Goal: Task Accomplishment & Management: Use online tool/utility

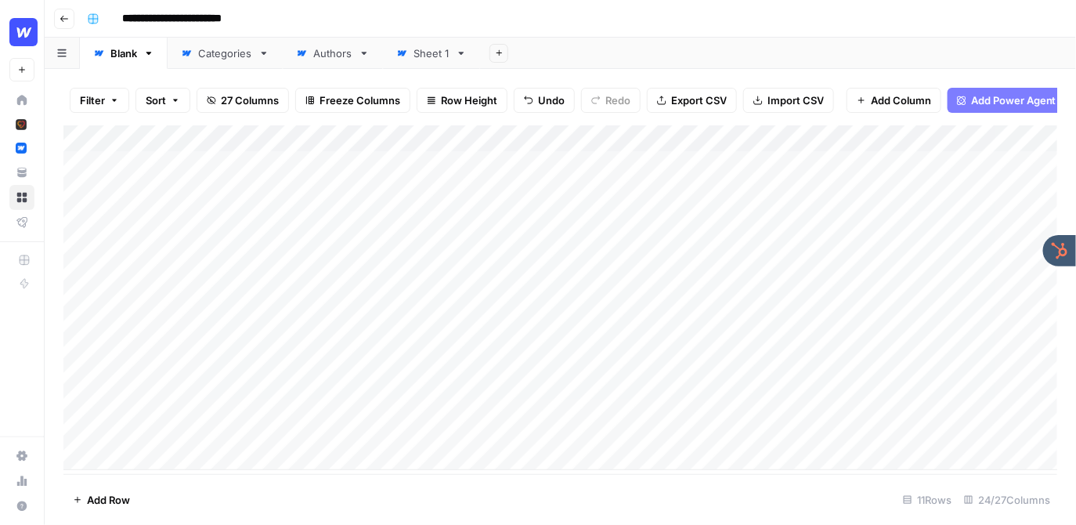
click at [579, 16] on div "**********" at bounding box center [571, 18] width 980 height 25
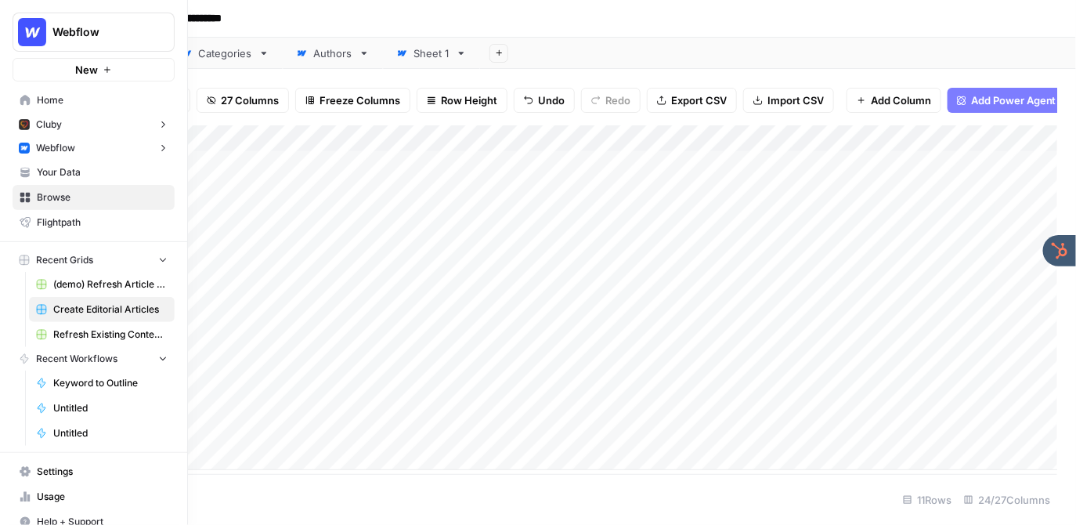
click at [59, 169] on span "Your Data" at bounding box center [102, 172] width 131 height 14
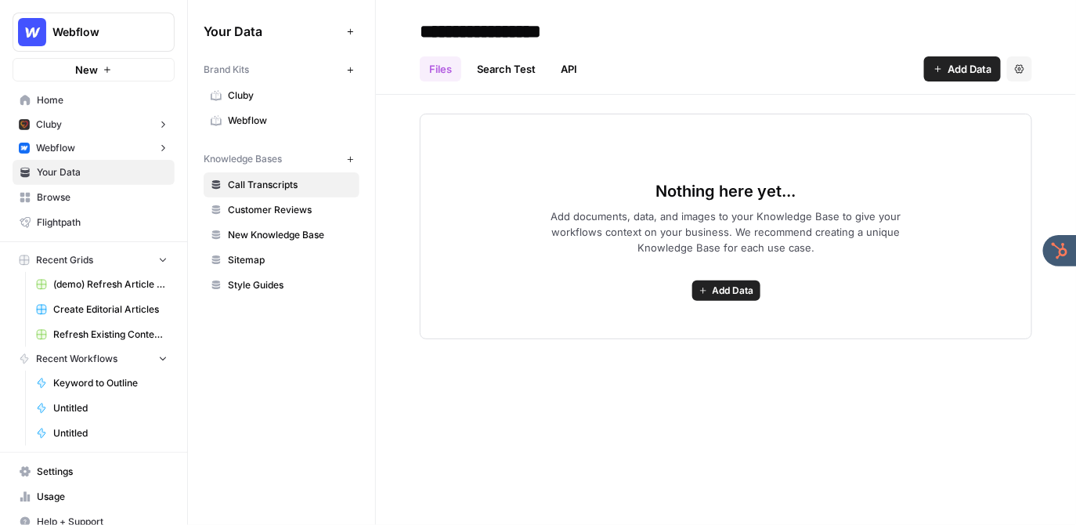
click at [276, 126] on span "Webflow" at bounding box center [290, 121] width 125 height 14
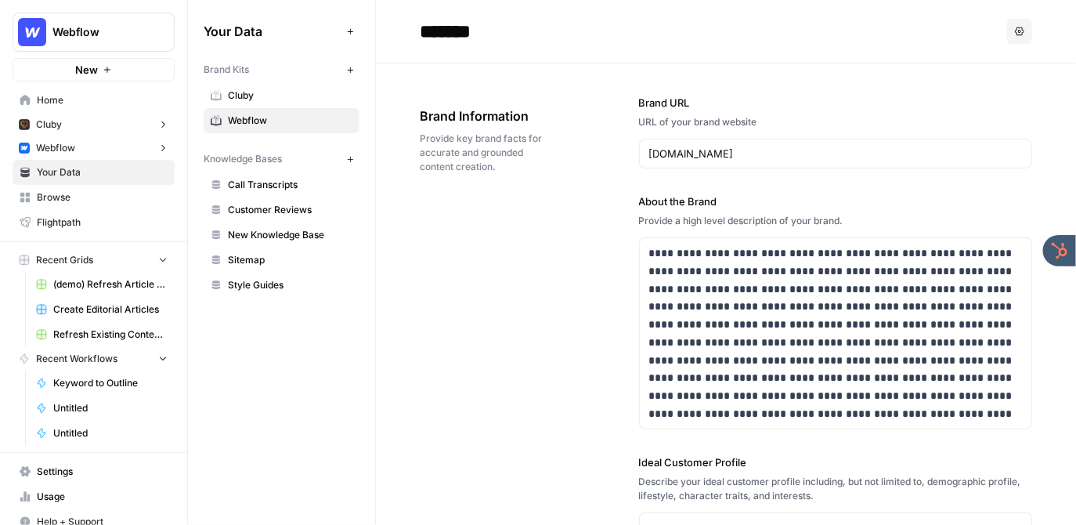
click at [102, 300] on link "Create Editorial Articles" at bounding box center [102, 309] width 146 height 25
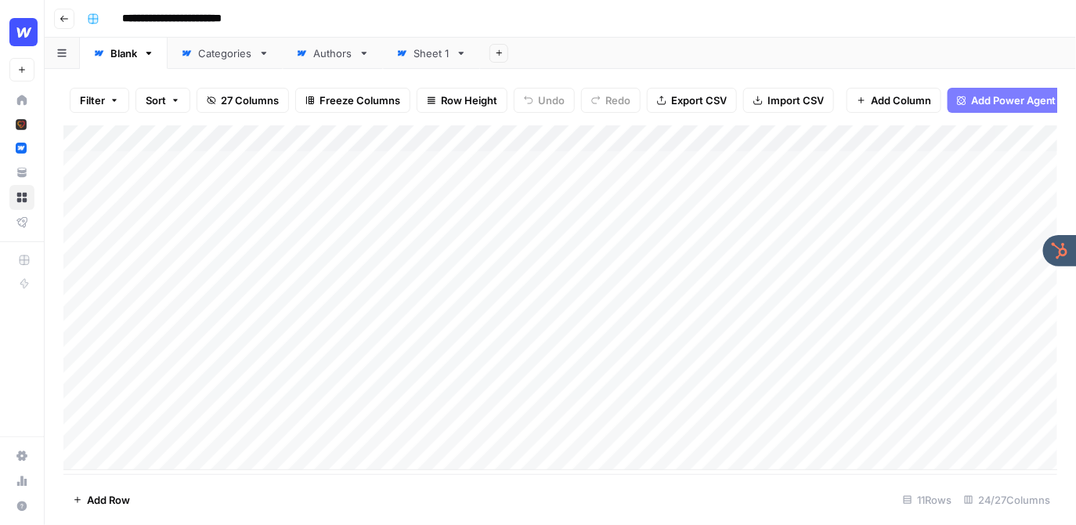
click at [642, 139] on div "Add Column" at bounding box center [560, 297] width 994 height 345
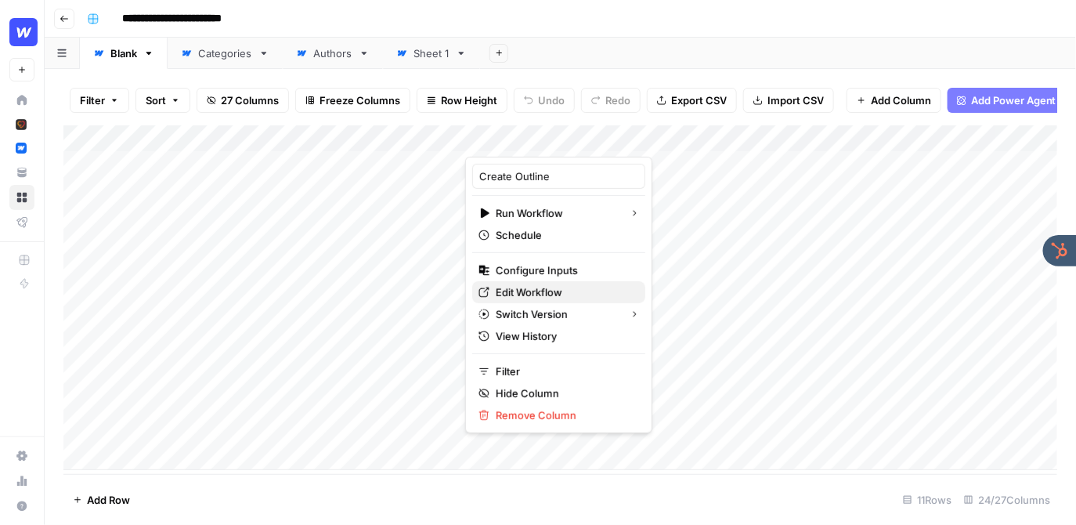
click at [541, 291] on span "Edit Workflow" at bounding box center [564, 292] width 137 height 16
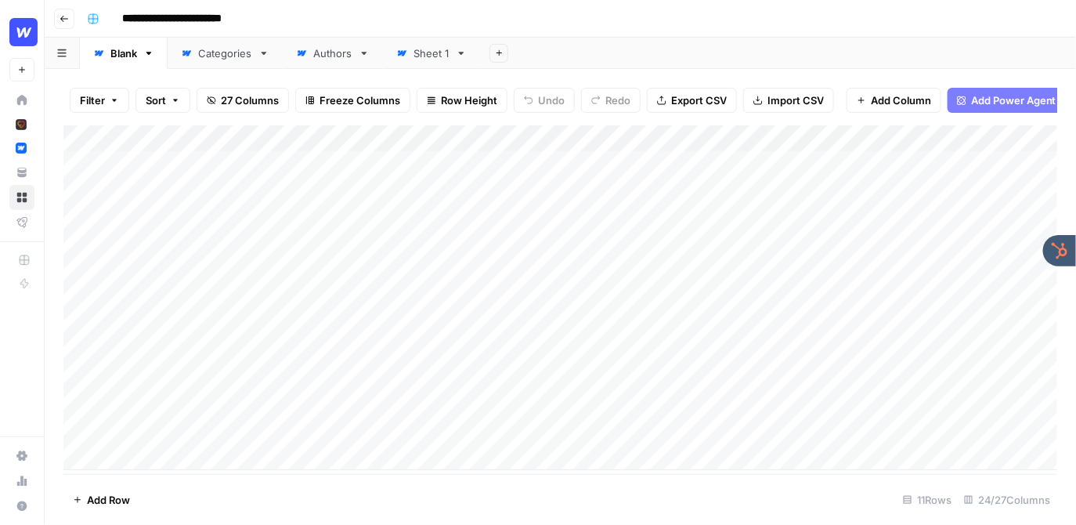
click at [524, 20] on div "**********" at bounding box center [571, 18] width 980 height 25
click at [136, 460] on div "Add Column" at bounding box center [560, 297] width 994 height 345
click at [137, 453] on textarea at bounding box center [213, 458] width 251 height 22
type textarea "*"
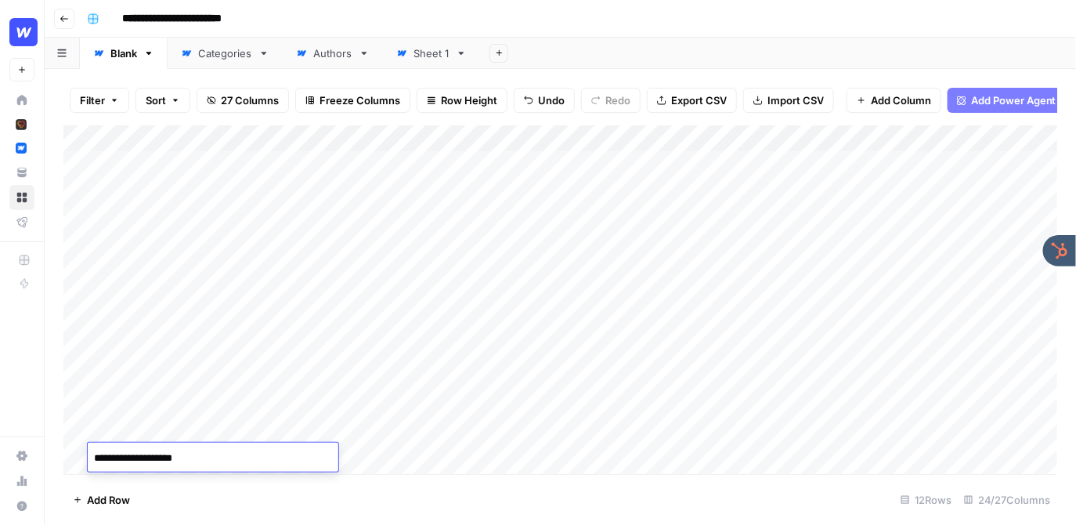
type textarea "**********"
click at [568, 432] on div "Add Column" at bounding box center [560, 299] width 994 height 348
click at [418, 35] on header "**********" at bounding box center [560, 19] width 1031 height 38
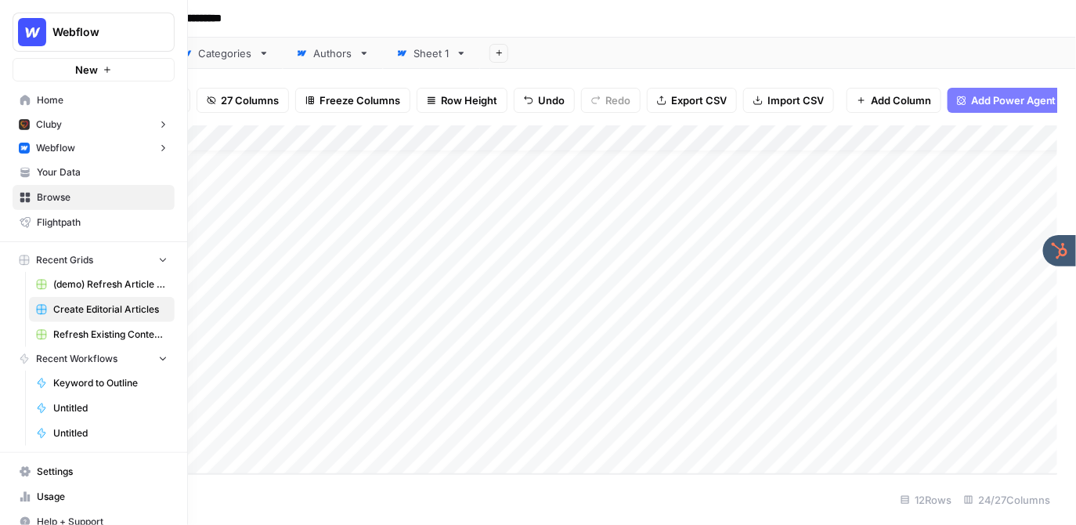
click at [88, 22] on button "Webflow" at bounding box center [94, 32] width 162 height 39
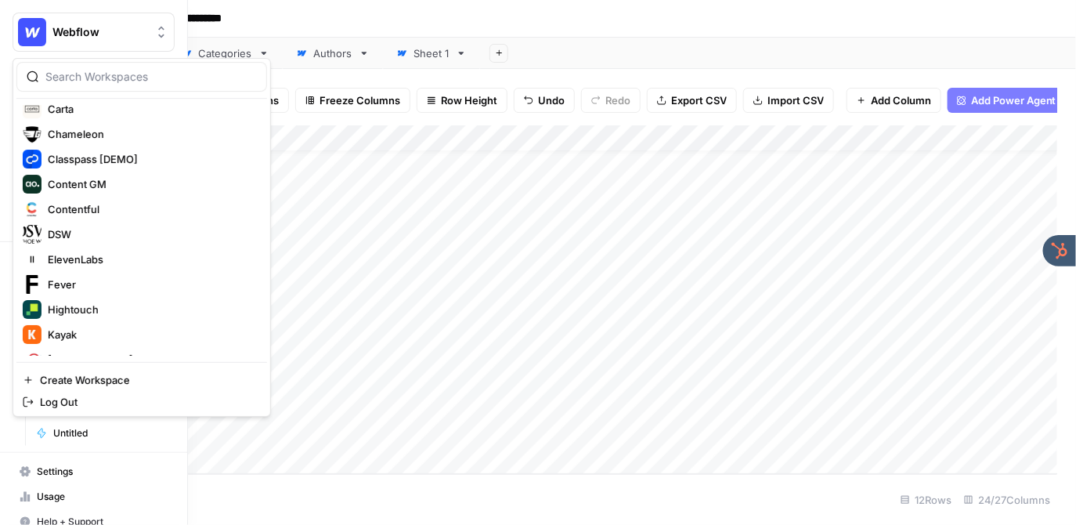
scroll to position [0, 0]
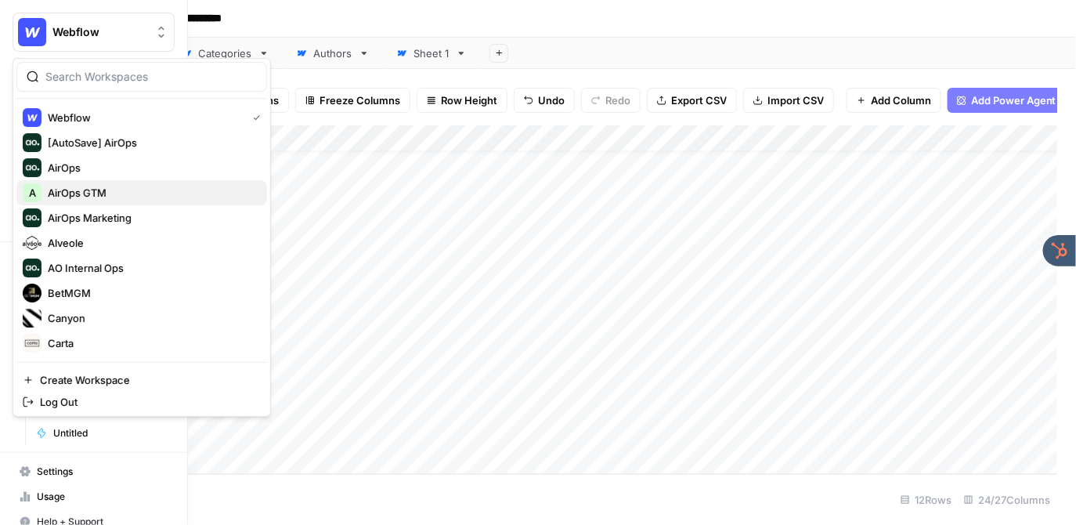
click at [100, 192] on span "AirOps GTM" at bounding box center [151, 193] width 207 height 16
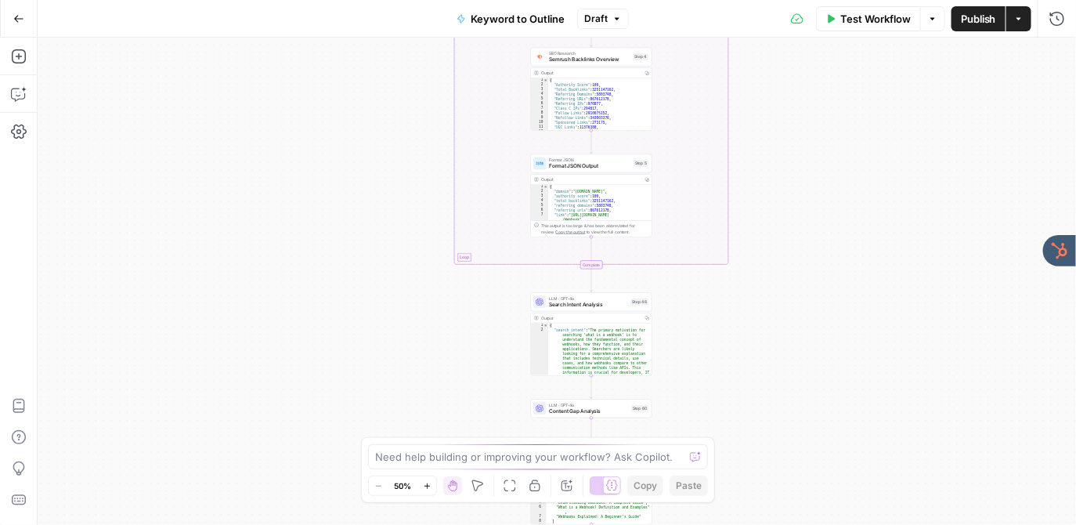
click at [424, 143] on div "true false Workflow Set Inputs Inputs LLM · GPT-4o Search Query Step 40 Output …" at bounding box center [557, 281] width 1038 height 487
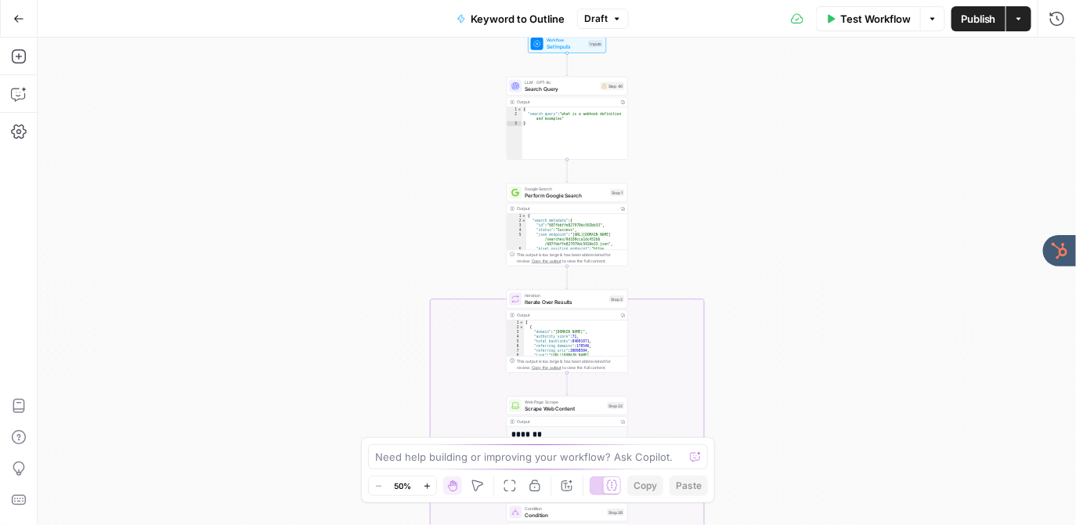
click at [453, 137] on div "true false Workflow Set Inputs Inputs LLM · GPT-4o Search Query Step 40 Output …" at bounding box center [557, 281] width 1038 height 487
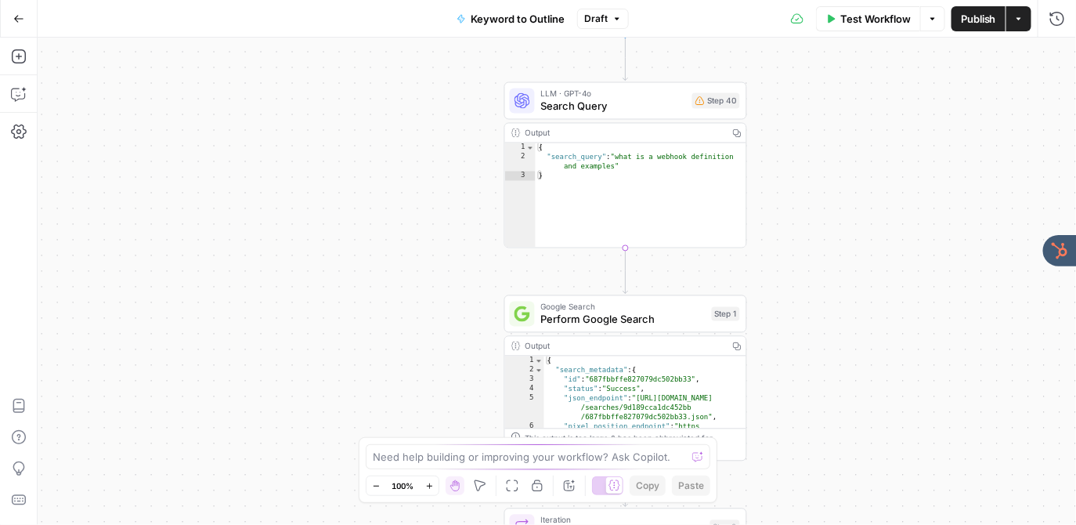
drag, startPoint x: 453, startPoint y: 137, endPoint x: 395, endPoint y: 204, distance: 88.2
click at [395, 204] on div "true false Workflow Set Inputs Inputs LLM · GPT-4o Search Query Step 40 Output …" at bounding box center [557, 281] width 1038 height 487
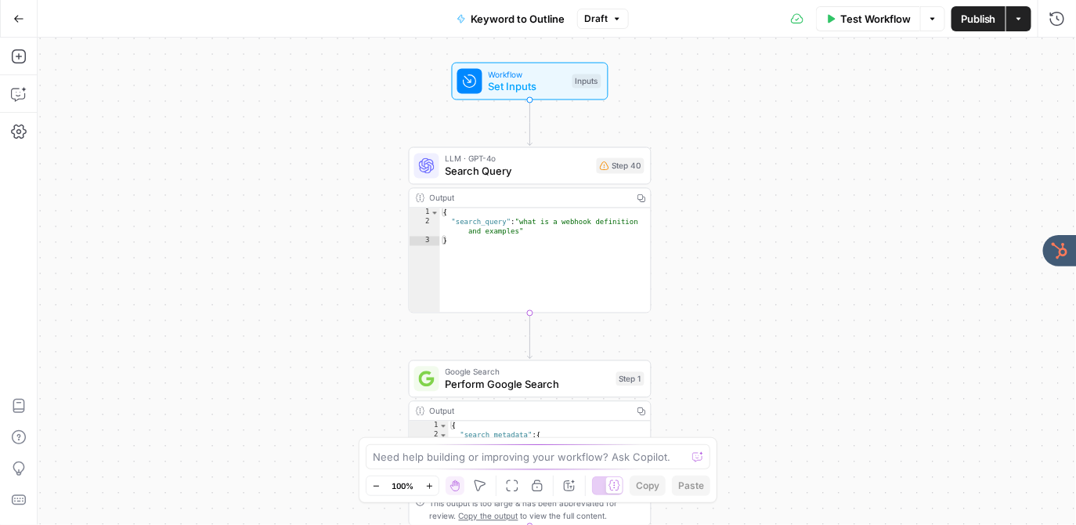
drag, startPoint x: 466, startPoint y: 138, endPoint x: 372, endPoint y: 202, distance: 113.8
click at [372, 202] on div "true false Workflow Set Inputs Inputs LLM · GPT-4o Search Query Step 40 Output …" at bounding box center [557, 281] width 1038 height 487
click at [521, 82] on span "Set Inputs" at bounding box center [528, 87] width 78 height 16
drag, startPoint x: 589, startPoint y: 169, endPoint x: 698, endPoint y: 165, distance: 109.7
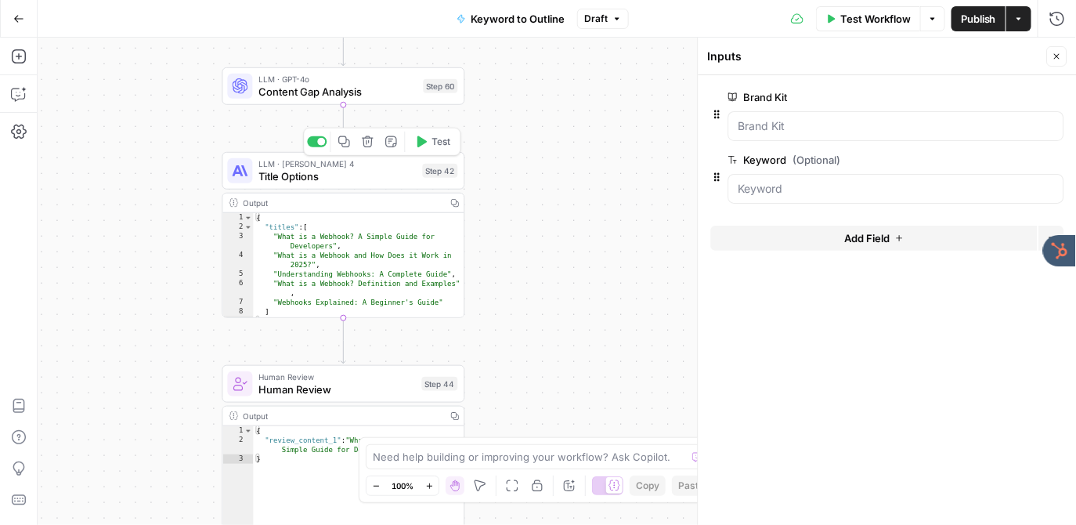
click at [334, 177] on span "Title Options" at bounding box center [336, 176] width 157 height 16
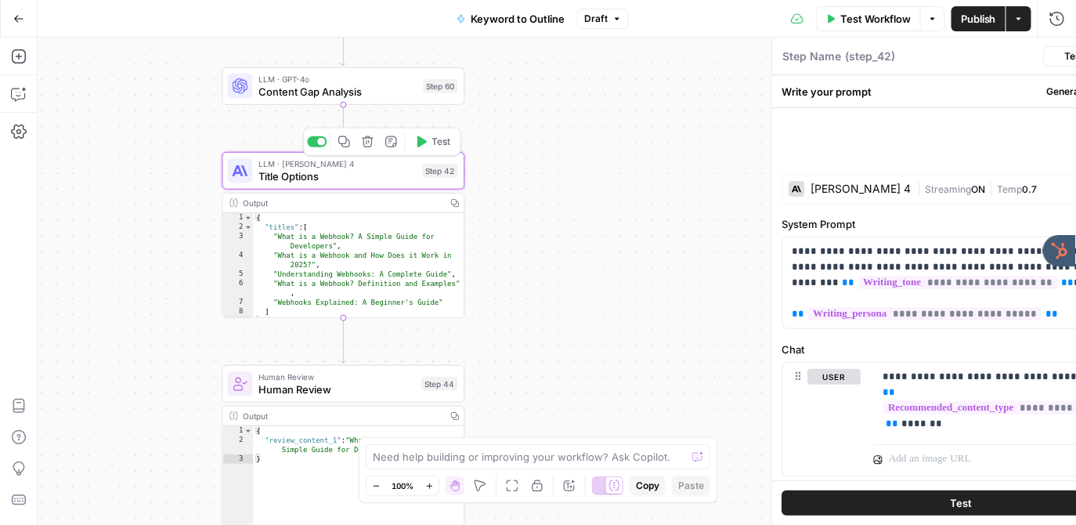
type textarea "Title Options"
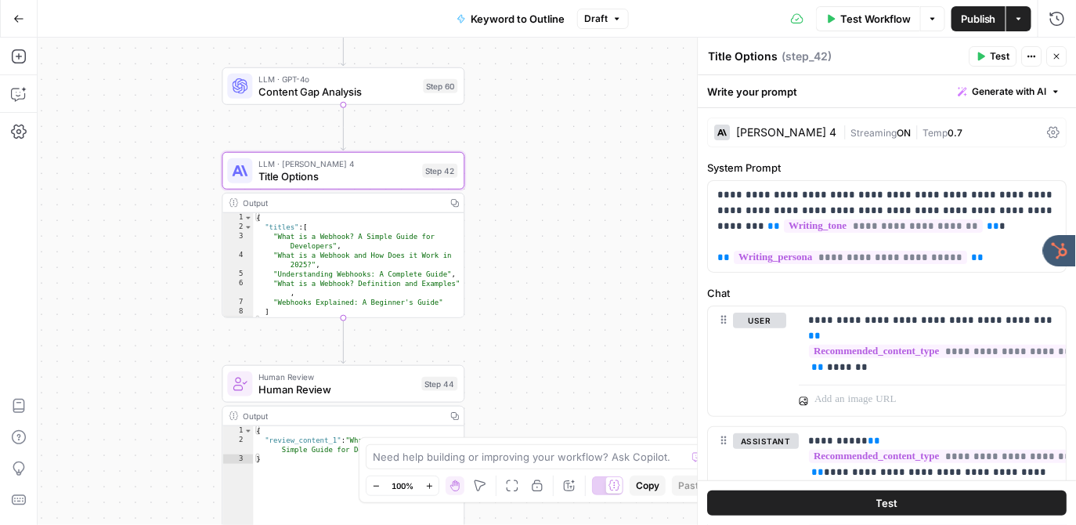
click at [790, 132] on div "Claude Sonnet 4" at bounding box center [787, 132] width 100 height 11
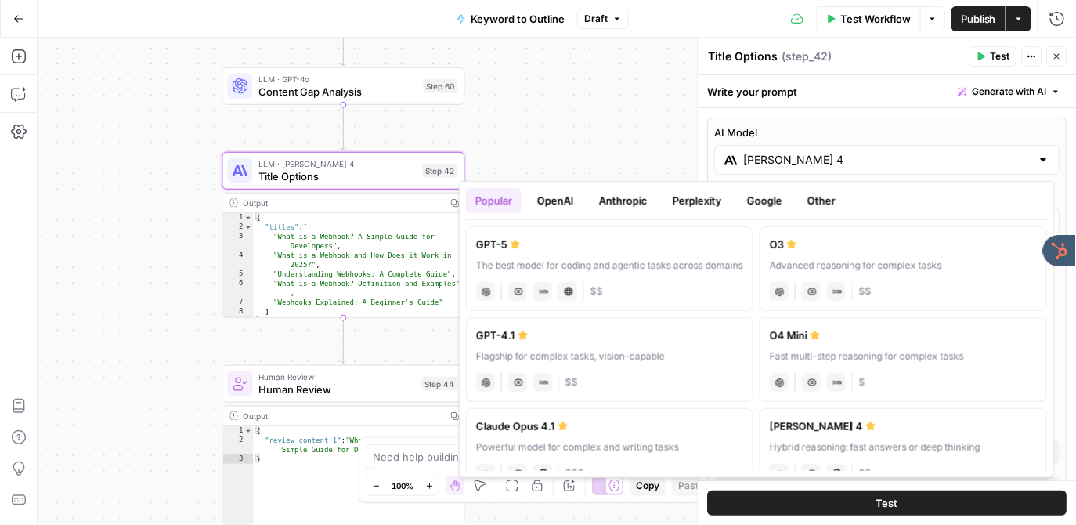
click at [787, 152] on input "Claude Sonnet 4" at bounding box center [887, 160] width 287 height 16
click at [552, 205] on button "OpenAI" at bounding box center [556, 200] width 56 height 25
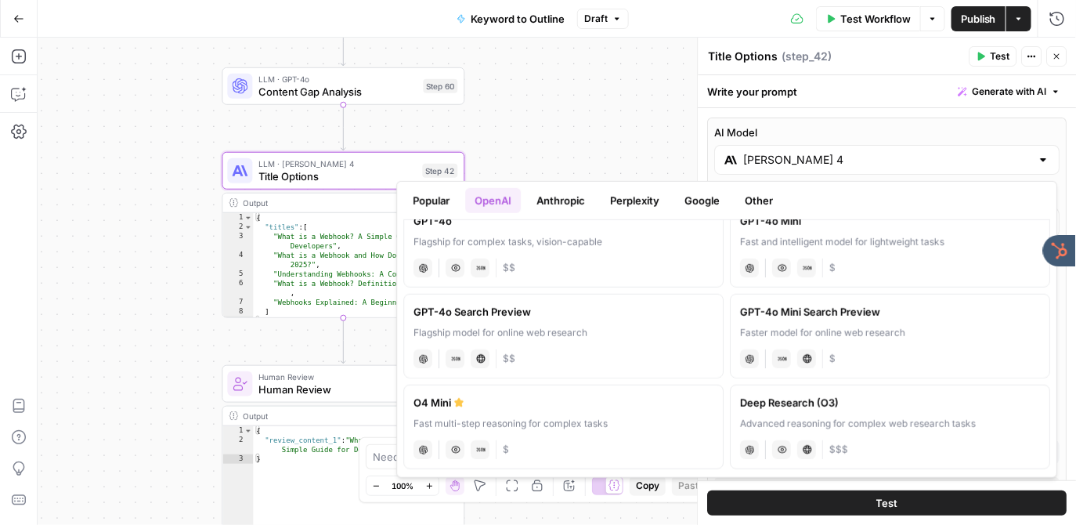
scroll to position [384, 0]
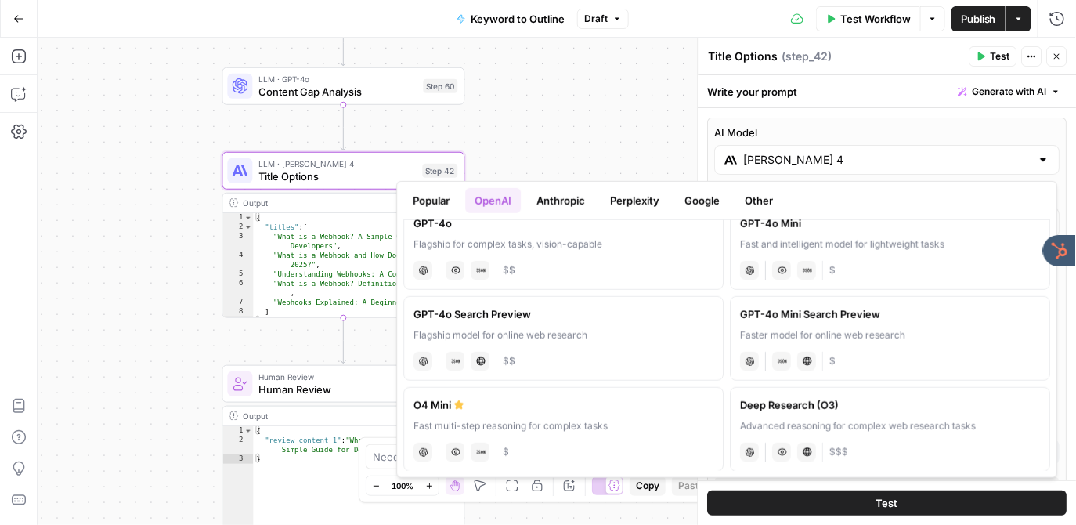
click at [560, 197] on button "Anthropic" at bounding box center [560, 200] width 67 height 25
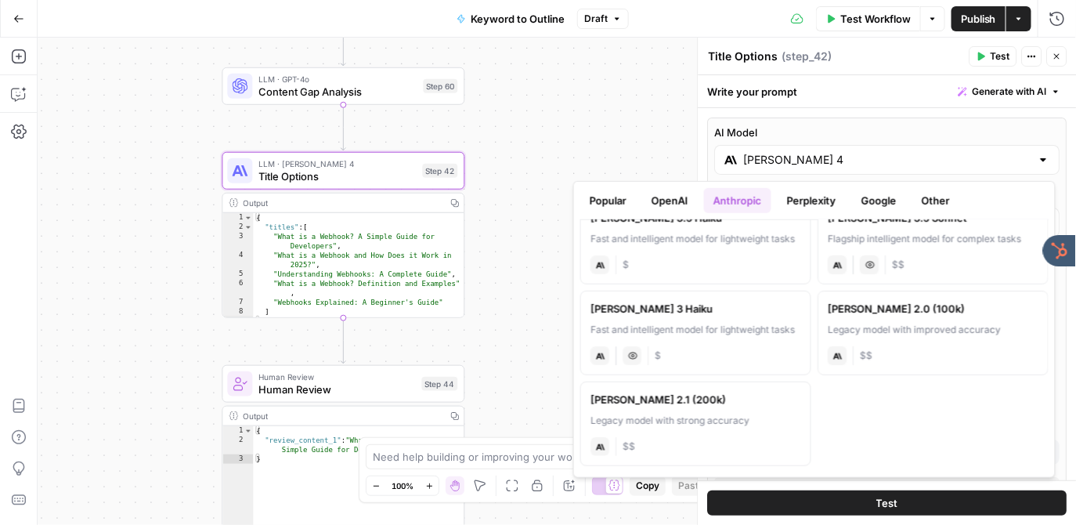
scroll to position [0, 0]
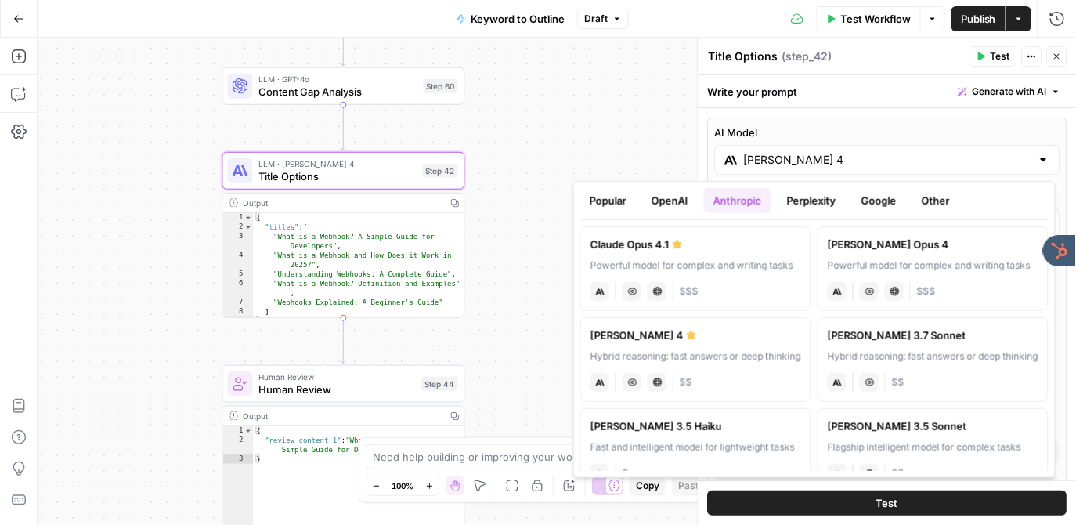
click at [808, 200] on button "Perplexity" at bounding box center [812, 200] width 68 height 25
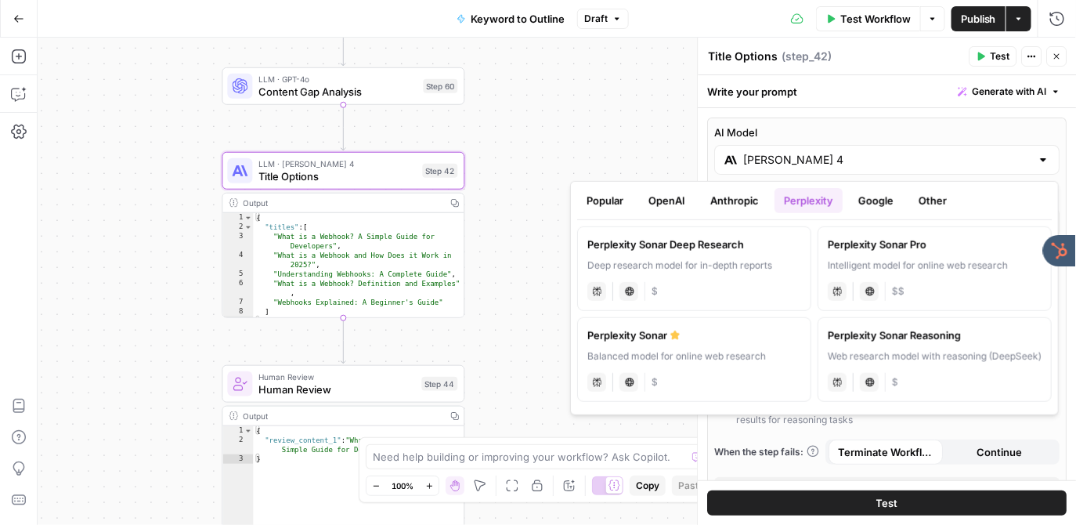
click at [879, 191] on button "Google" at bounding box center [876, 200] width 54 height 25
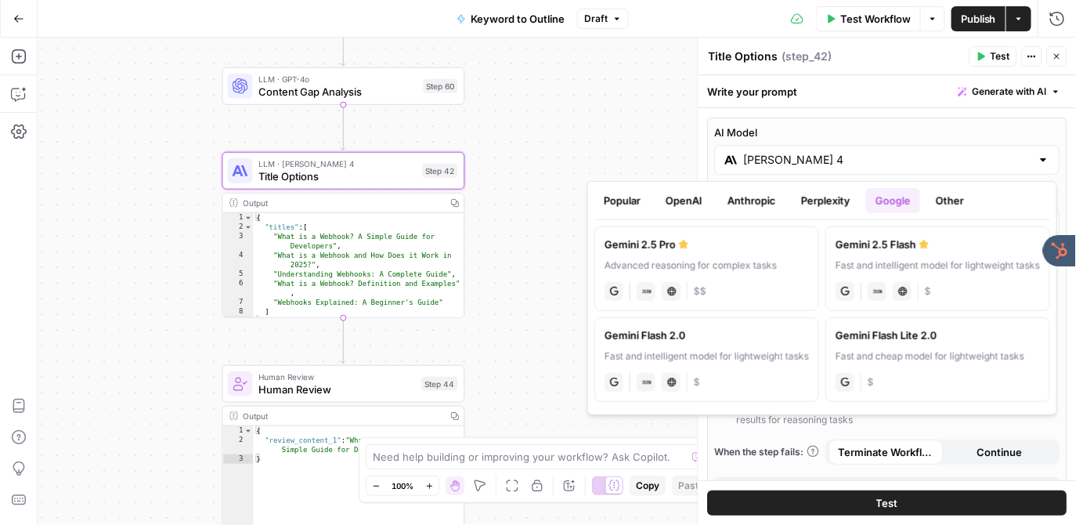
click at [947, 197] on button "Other" at bounding box center [949, 200] width 47 height 25
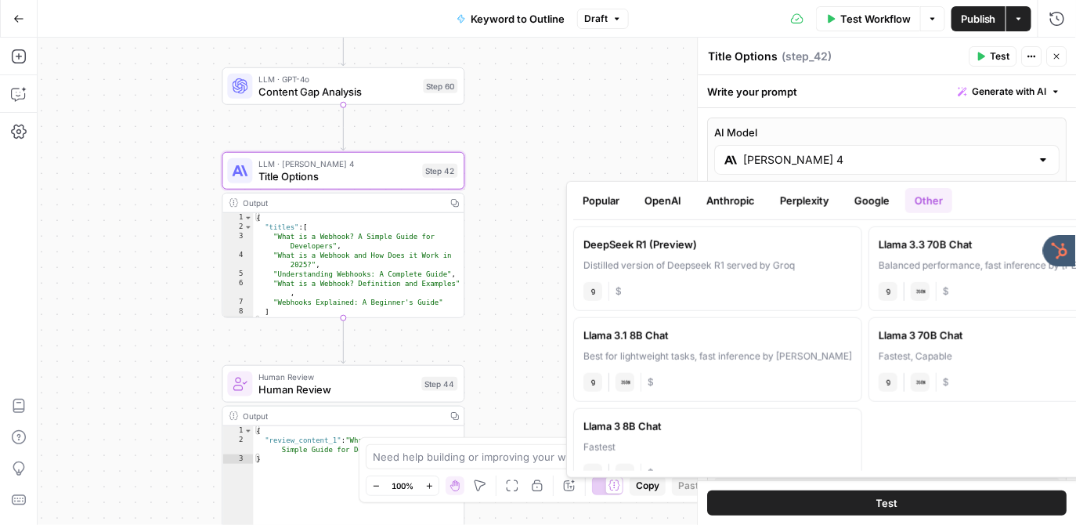
click at [601, 171] on div "true false Workflow Set Inputs Inputs LLM · GPT-4o Search Query Step 40 Output …" at bounding box center [557, 281] width 1038 height 487
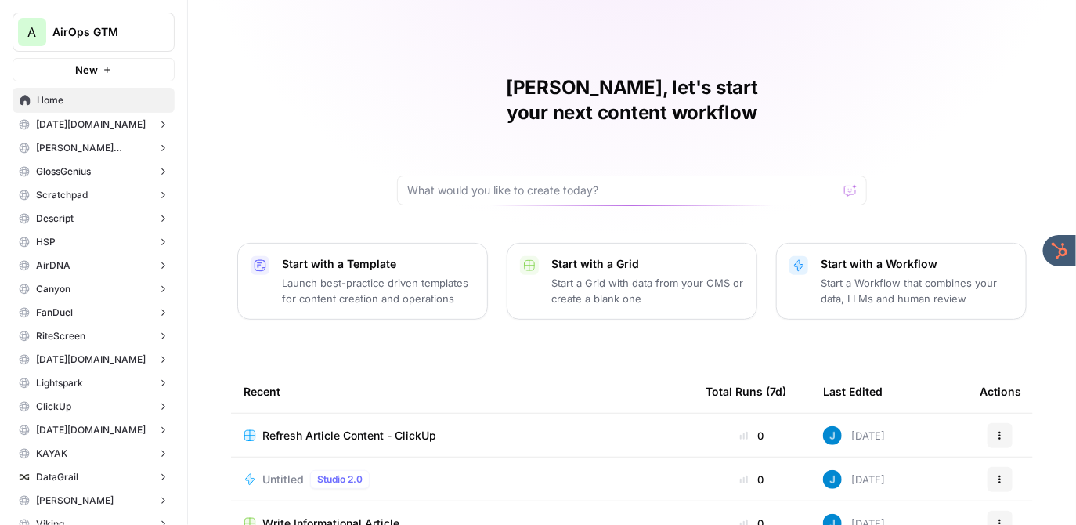
click at [312, 428] on span "Refresh Article Content - ClickUp" at bounding box center [349, 436] width 174 height 16
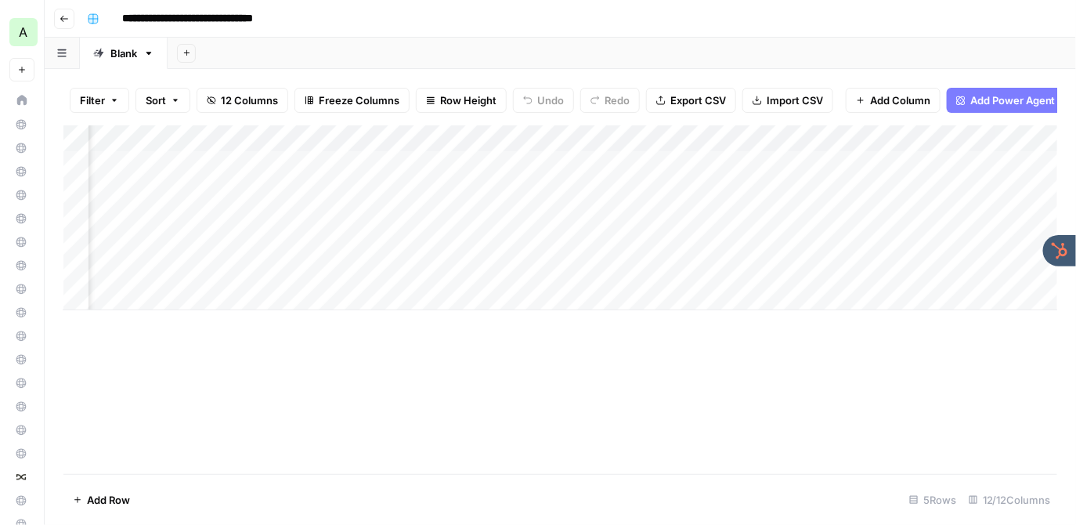
scroll to position [0, 660]
click at [437, 13] on div "**********" at bounding box center [571, 18] width 980 height 25
